Goal: Navigation & Orientation: Find specific page/section

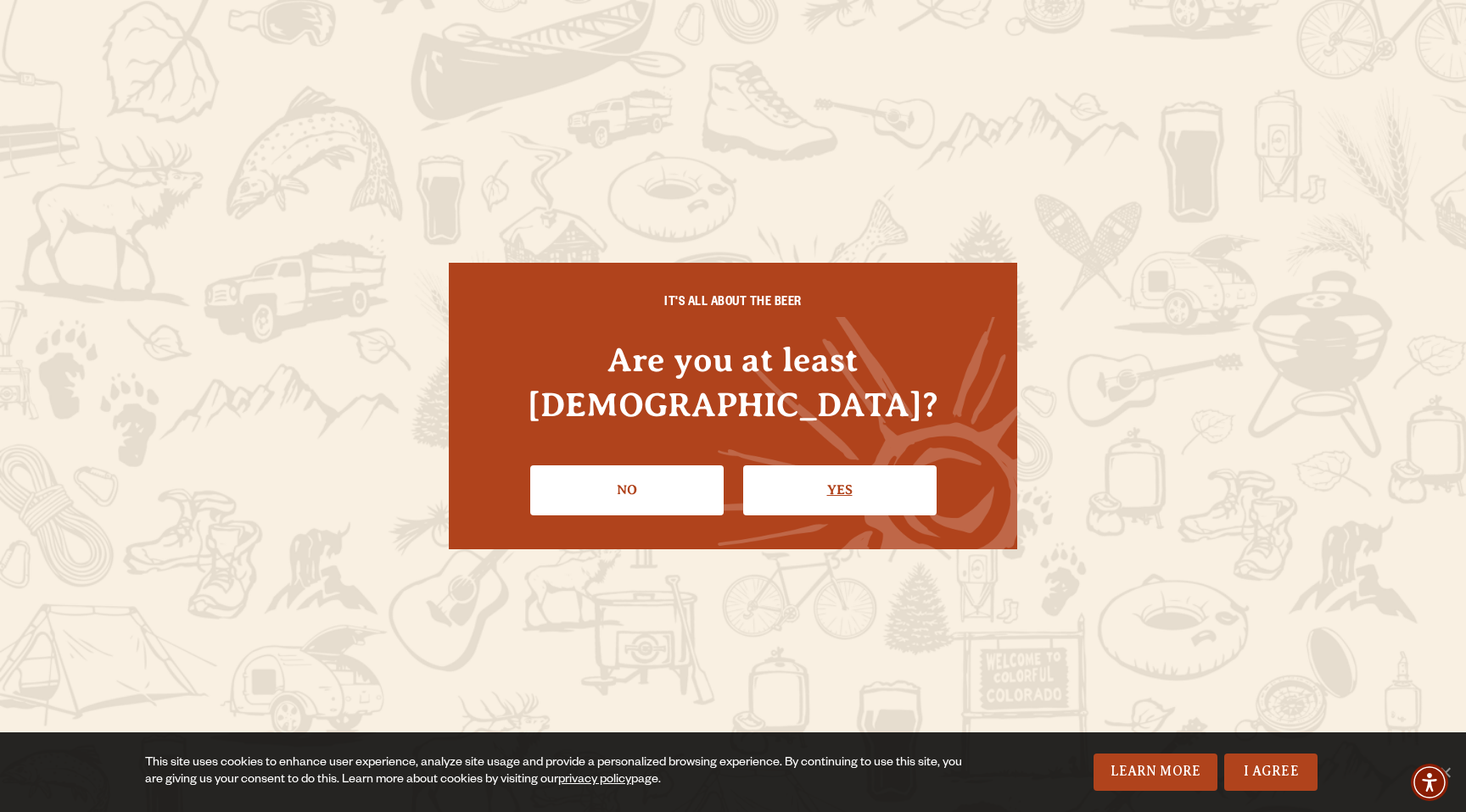
click at [848, 468] on link "Yes" at bounding box center [839, 489] width 193 height 49
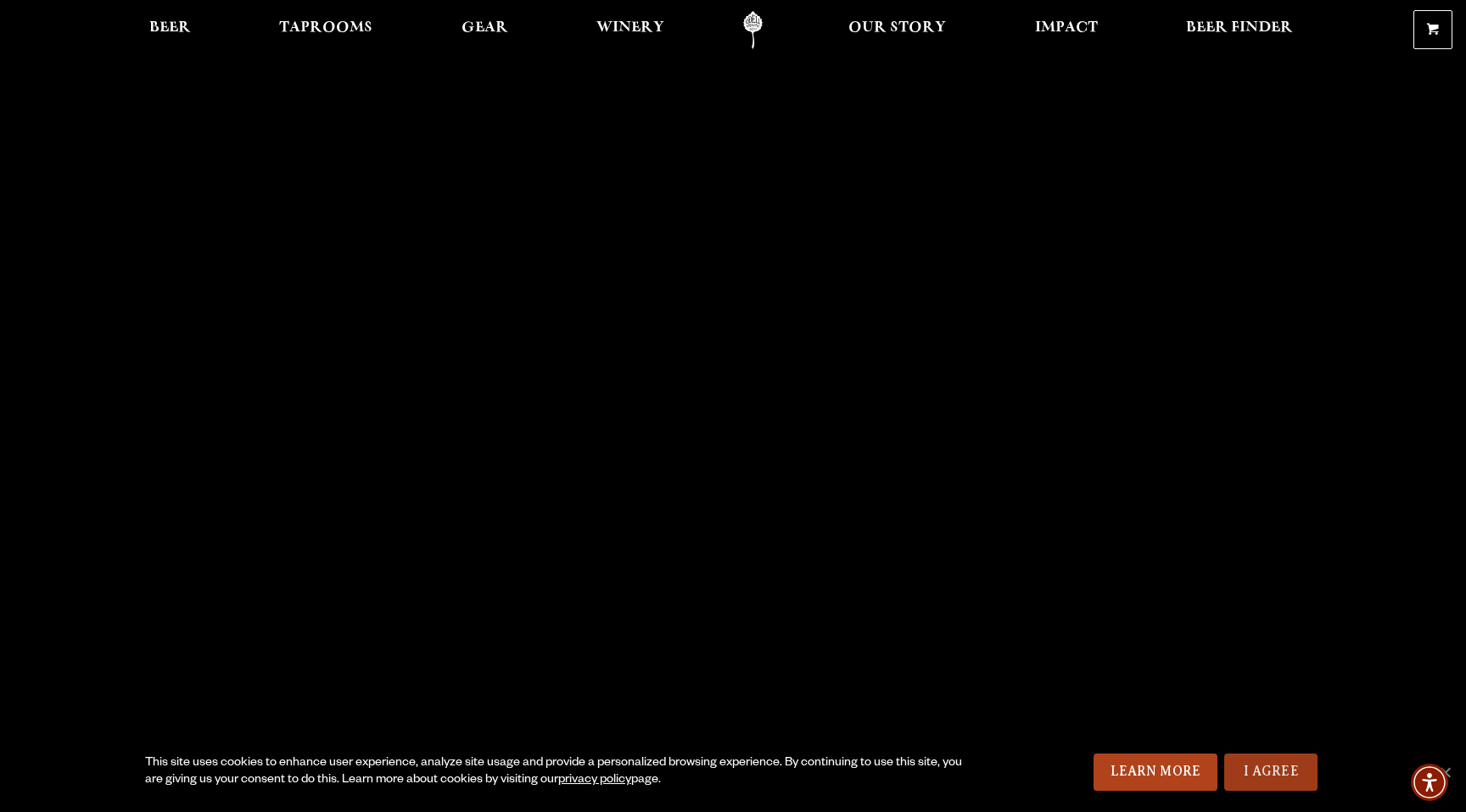
click at [1272, 766] on link "I Agree" at bounding box center [1270, 773] width 93 height 37
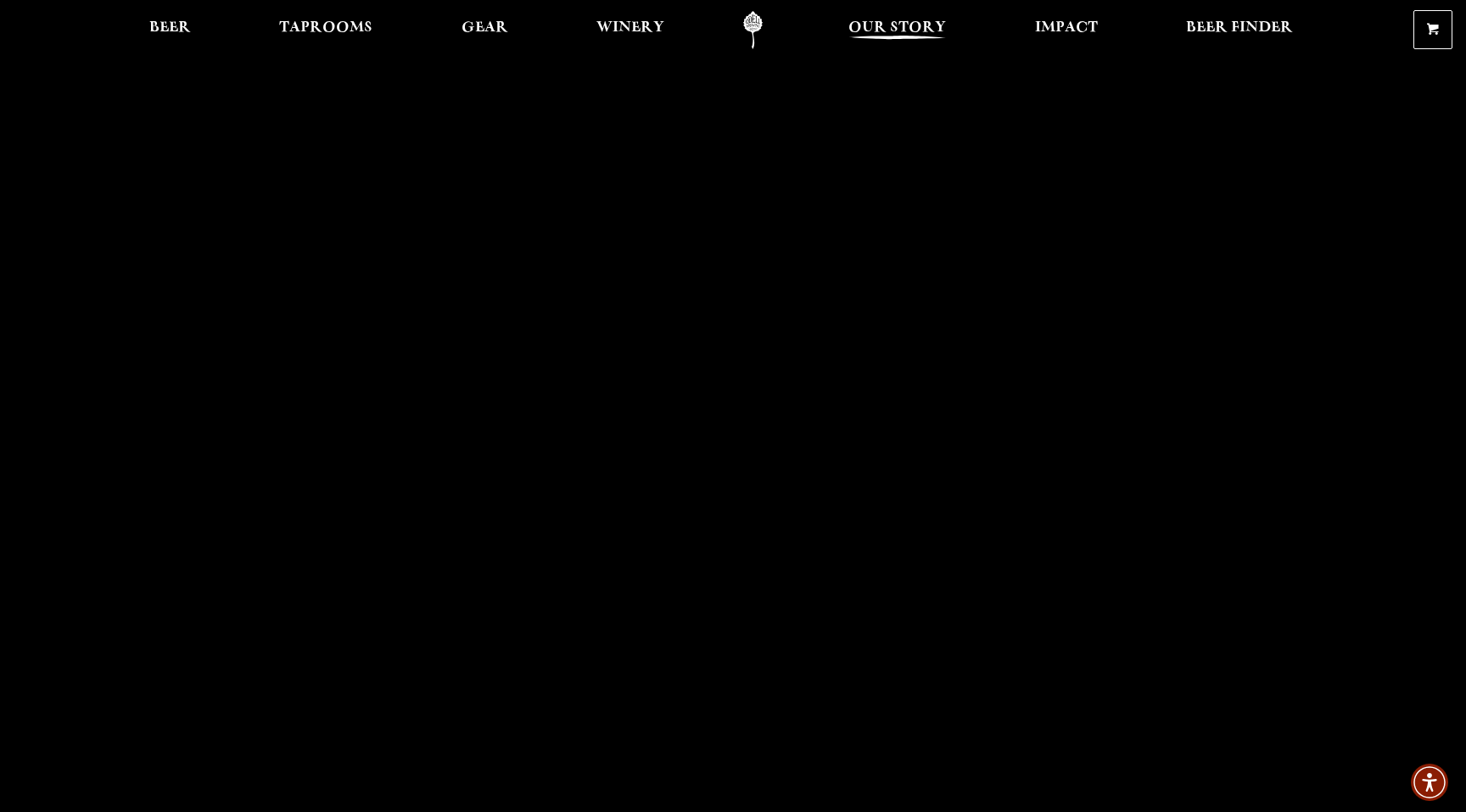
click at [895, 29] on span "Our Story" at bounding box center [898, 28] width 98 height 13
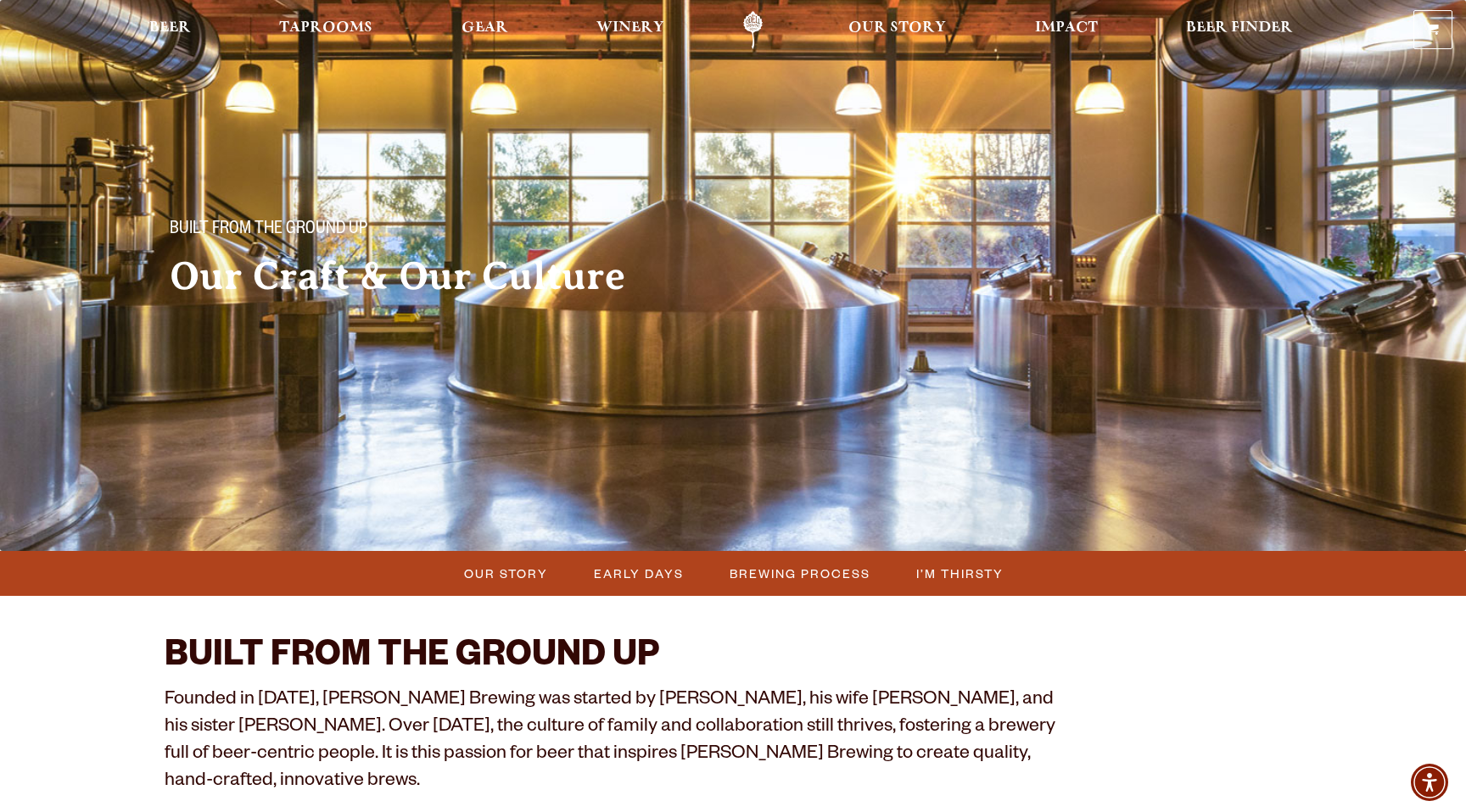
click at [753, 16] on link "Odell Home" at bounding box center [753, 29] width 64 height 38
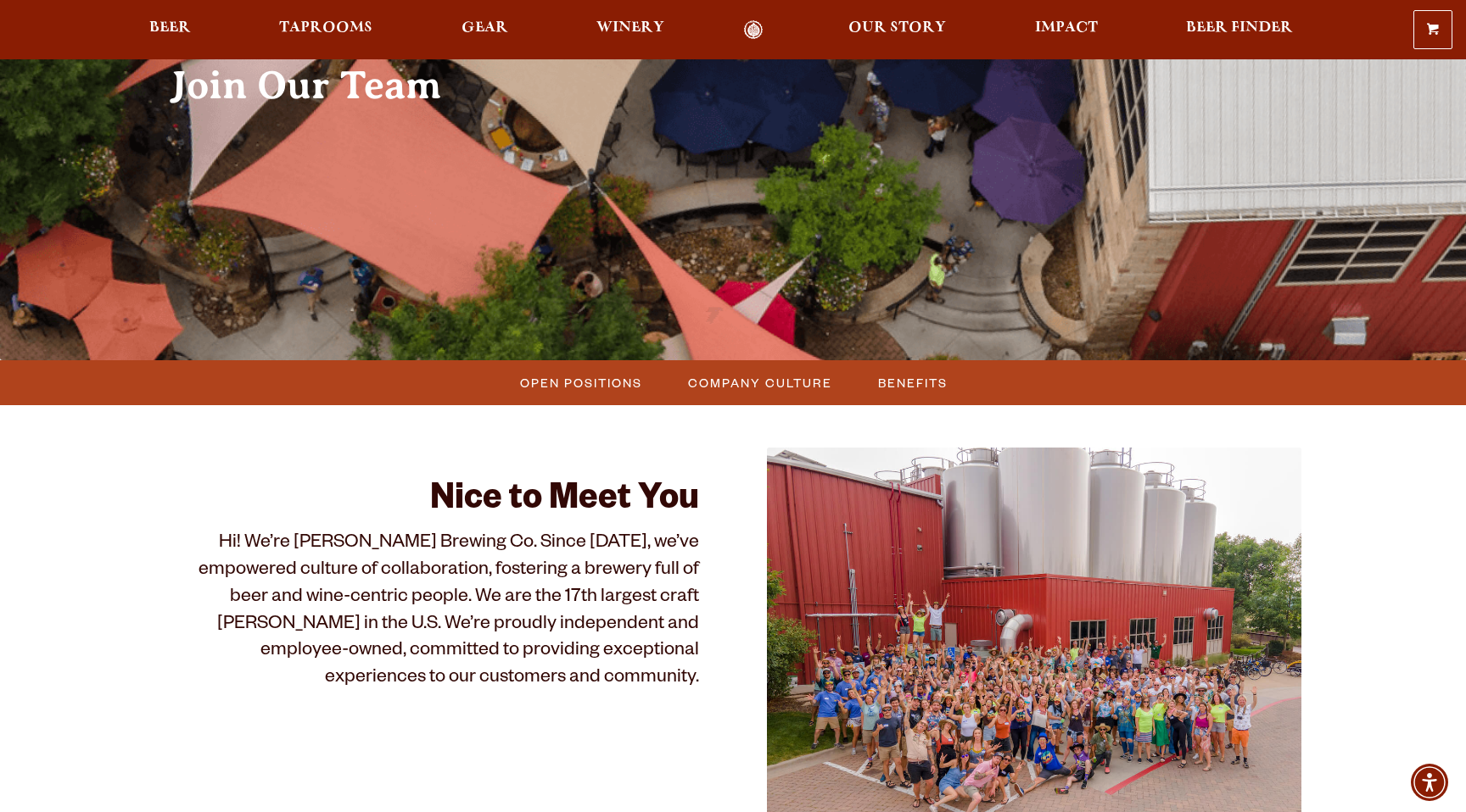
scroll to position [197, 0]
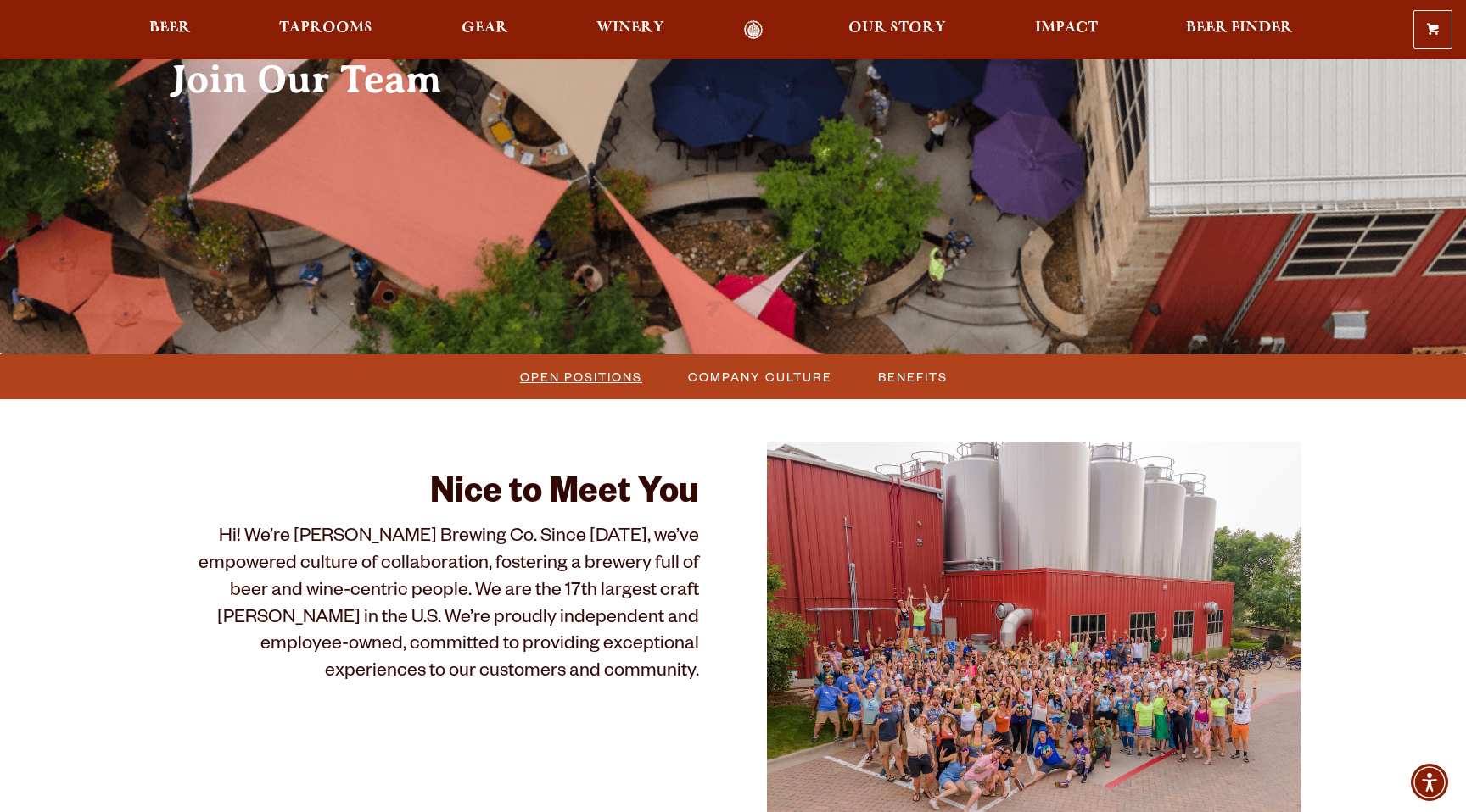
click at [611, 376] on span "Open Positions" at bounding box center [581, 377] width 122 height 25
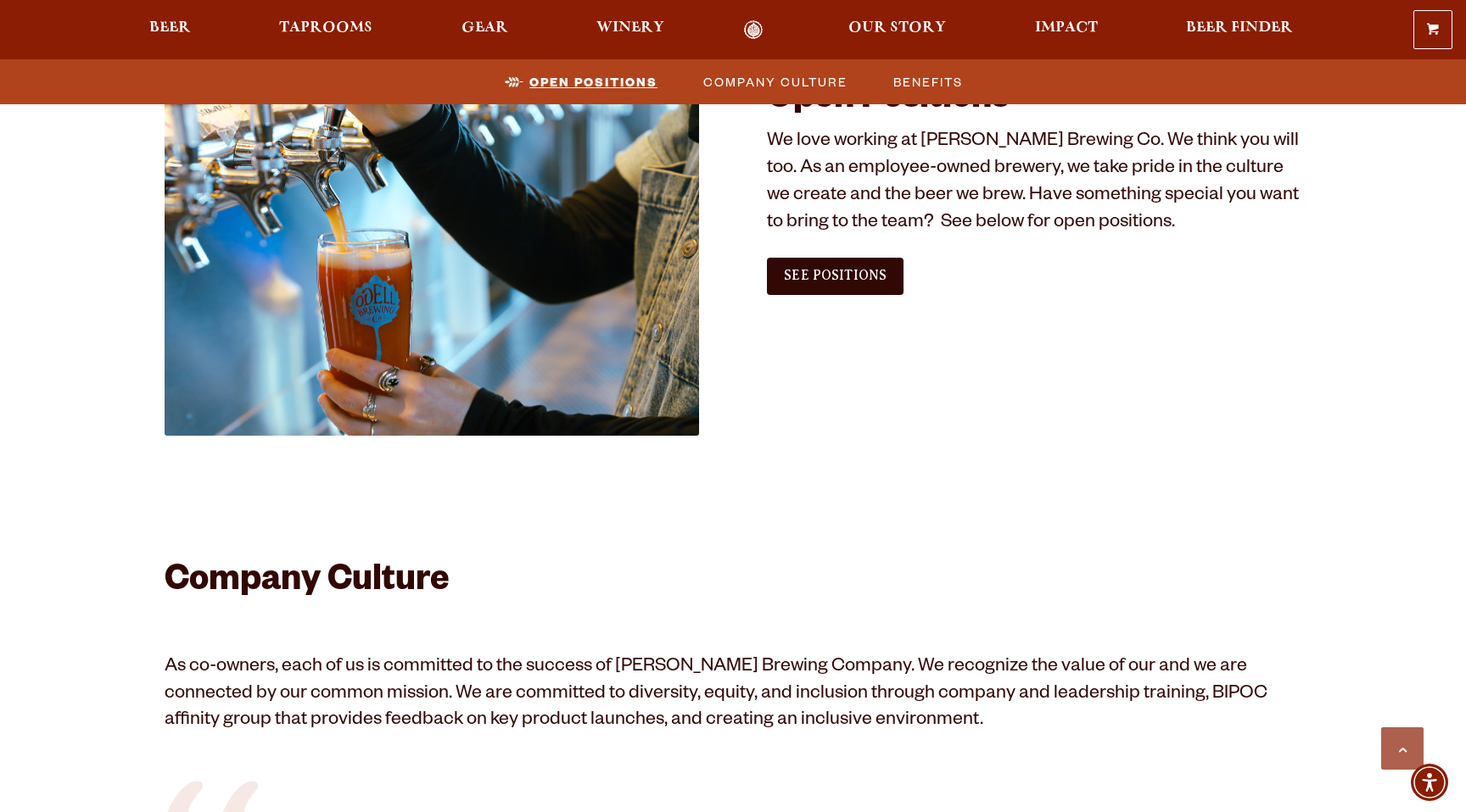
scroll to position [1031, 0]
click at [882, 275] on span "See Positions" at bounding box center [834, 275] width 102 height 15
